Goal: Transaction & Acquisition: Purchase product/service

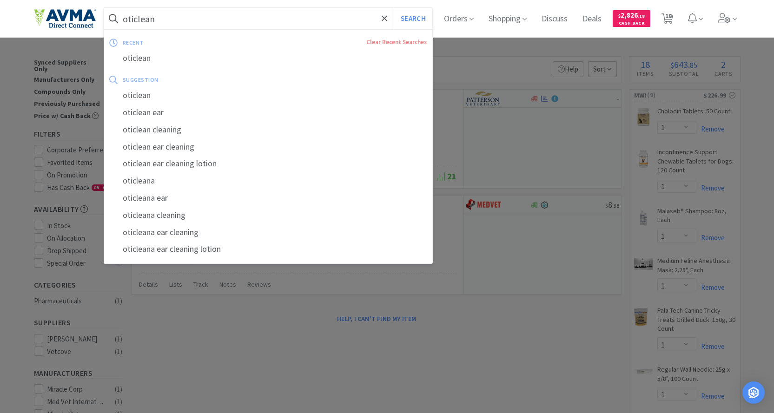
select select "1"
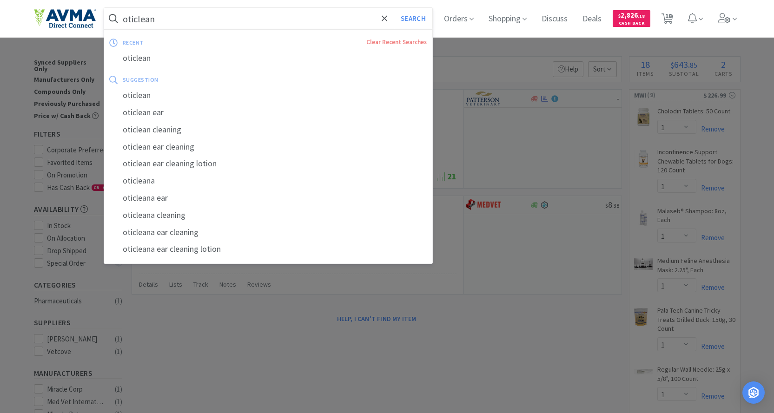
select select "1"
select select "2"
select select "1"
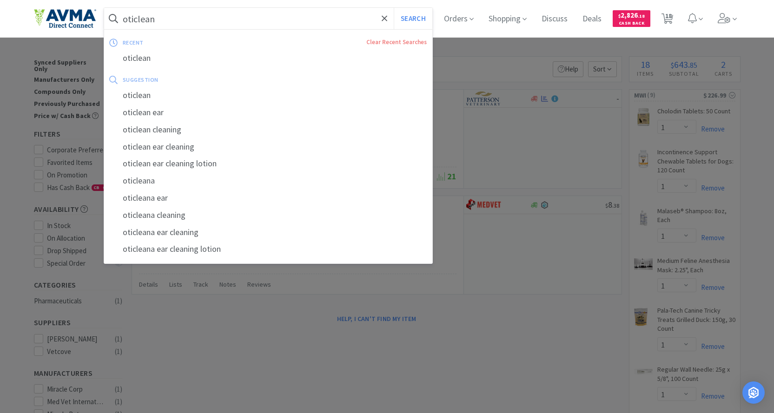
select select "1"
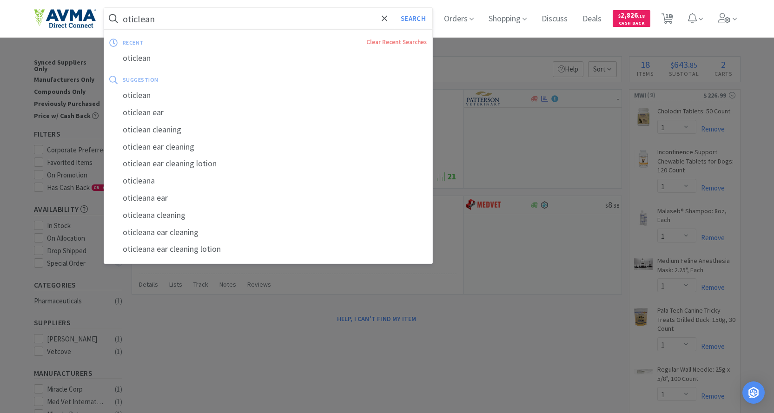
select select "2"
select select "5"
select select "8"
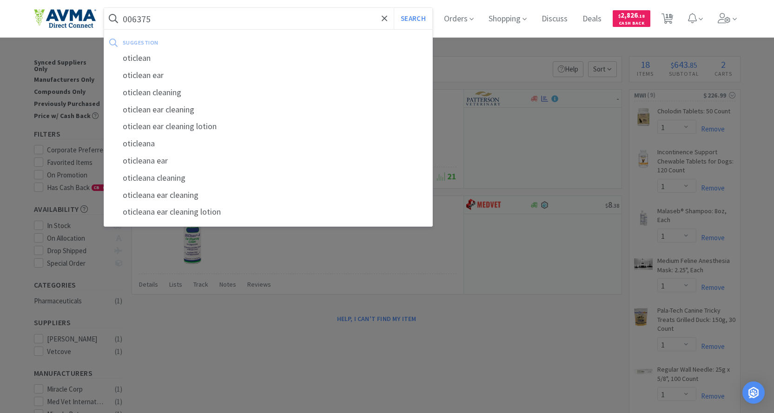
type input "006375"
click at [394, 8] on button "Search" at bounding box center [413, 18] width 39 height 21
